Goal: Navigation & Orientation: Find specific page/section

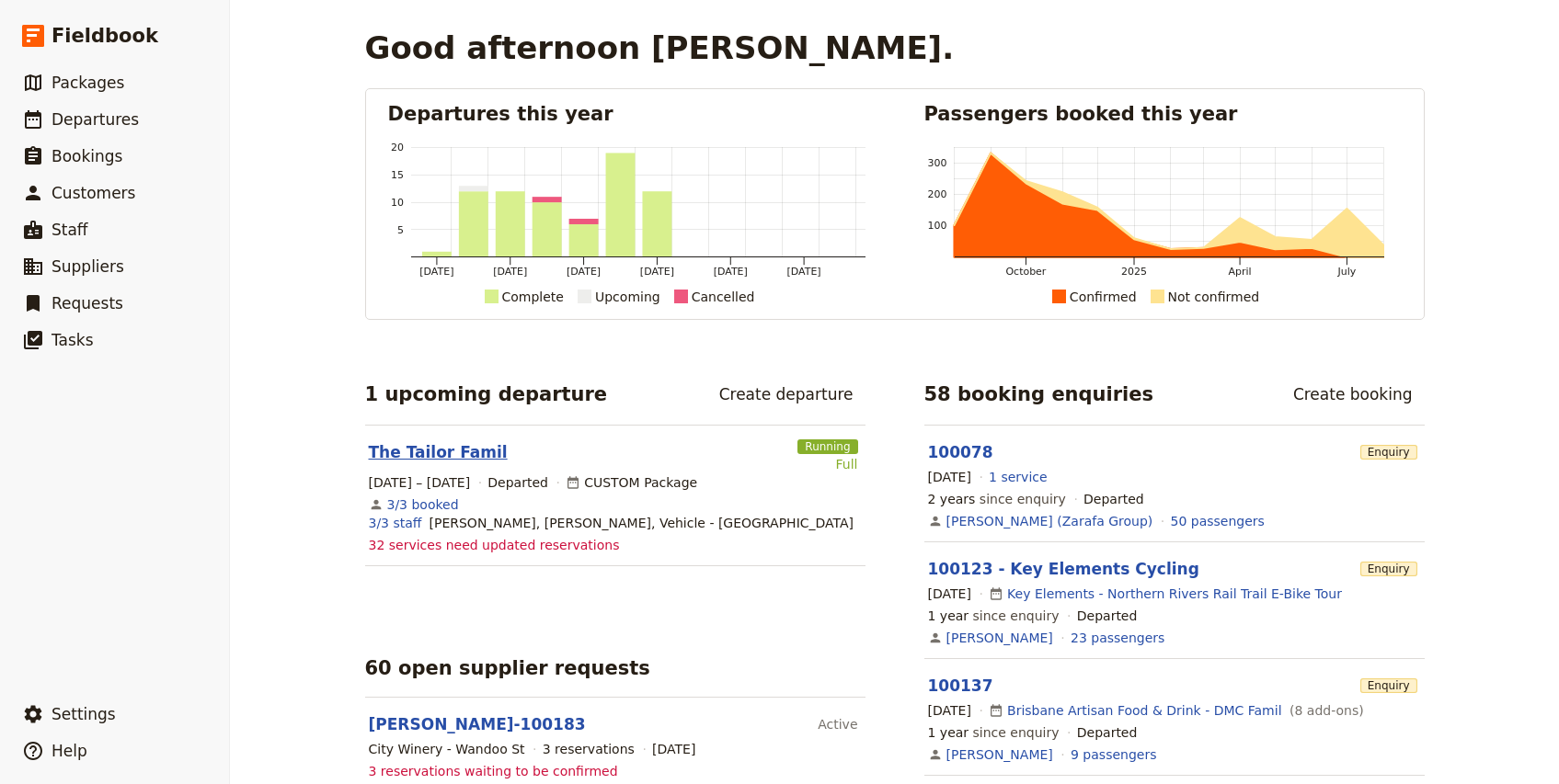
click at [448, 460] on link "The Tailor Famil" at bounding box center [438, 452] width 139 height 22
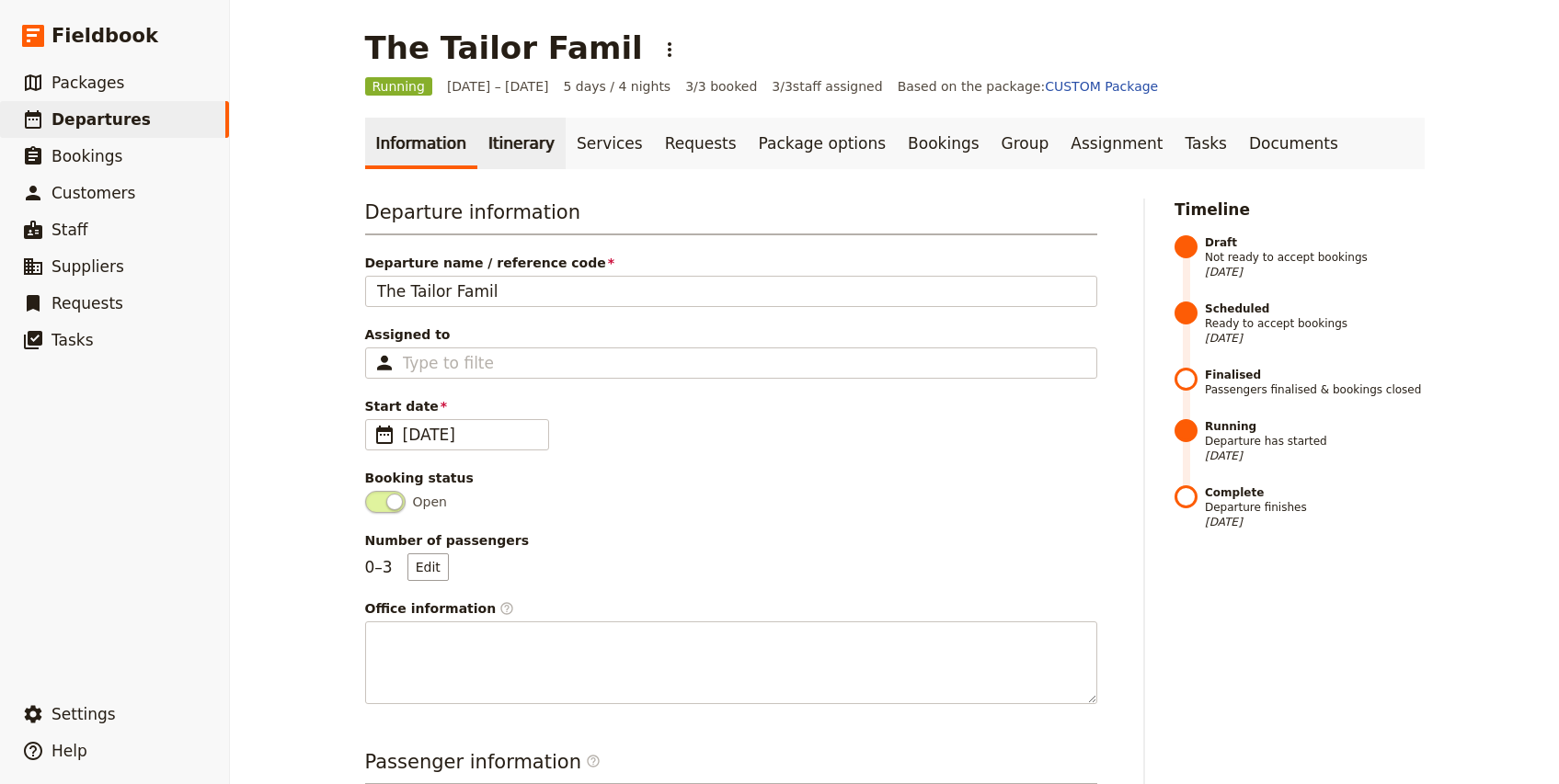
click at [501, 148] on link "Itinerary" at bounding box center [521, 143] width 88 height 51
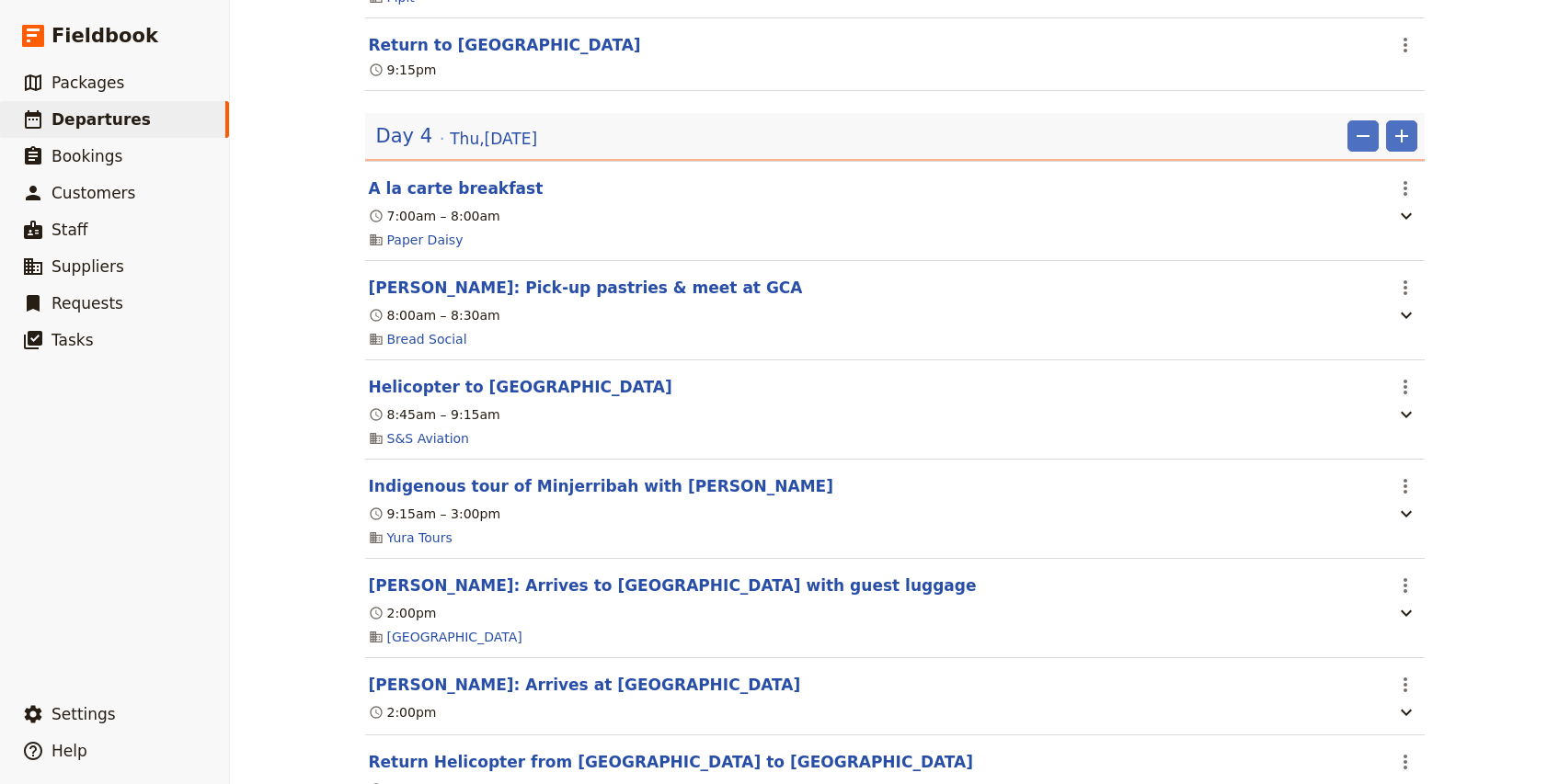
scroll to position [3468, 0]
